Goal: Complete application form

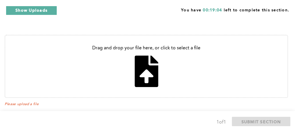
scroll to position [317, 0]
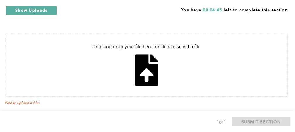
click at [145, 68] on input "file" at bounding box center [146, 65] width 282 height 62
type input "C:\fakepath\Safty.pdf"
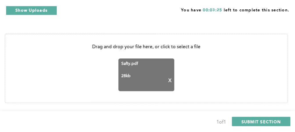
click at [191, 122] on div "1 of 1 SUBMIT SECTION" at bounding box center [148, 121] width 286 height 10
click at [256, 121] on span "SUBMIT SECTION" at bounding box center [262, 121] width 40 height 6
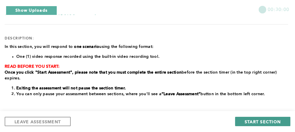
scroll to position [64, 0]
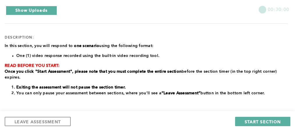
click at [15, 107] on div "﻿In this section, you will respond to one scenario using the following format: …" at bounding box center [146, 123] width 283 height 161
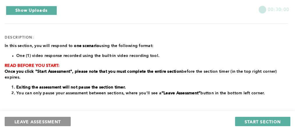
click at [26, 123] on span "LEAVE ASSESSMENT" at bounding box center [38, 121] width 46 height 6
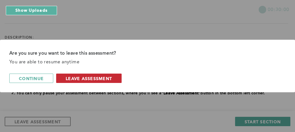
click at [83, 79] on span "leave assessment" at bounding box center [89, 78] width 46 height 6
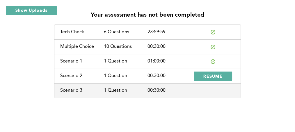
scroll to position [27, 0]
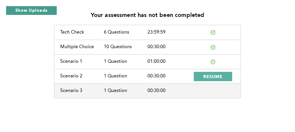
click at [36, 9] on button "Show Uploads" at bounding box center [31, 10] width 51 height 9
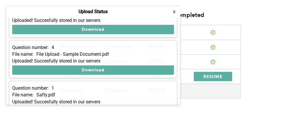
scroll to position [0, 0]
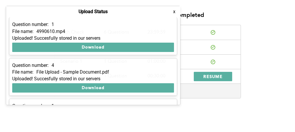
click at [256, 121] on div "Your assessment has not been completed Tech Check 6 Questions 23:59:59 Multiple…" at bounding box center [147, 52] width 295 height 159
